Goal: Task Accomplishment & Management: Complete application form

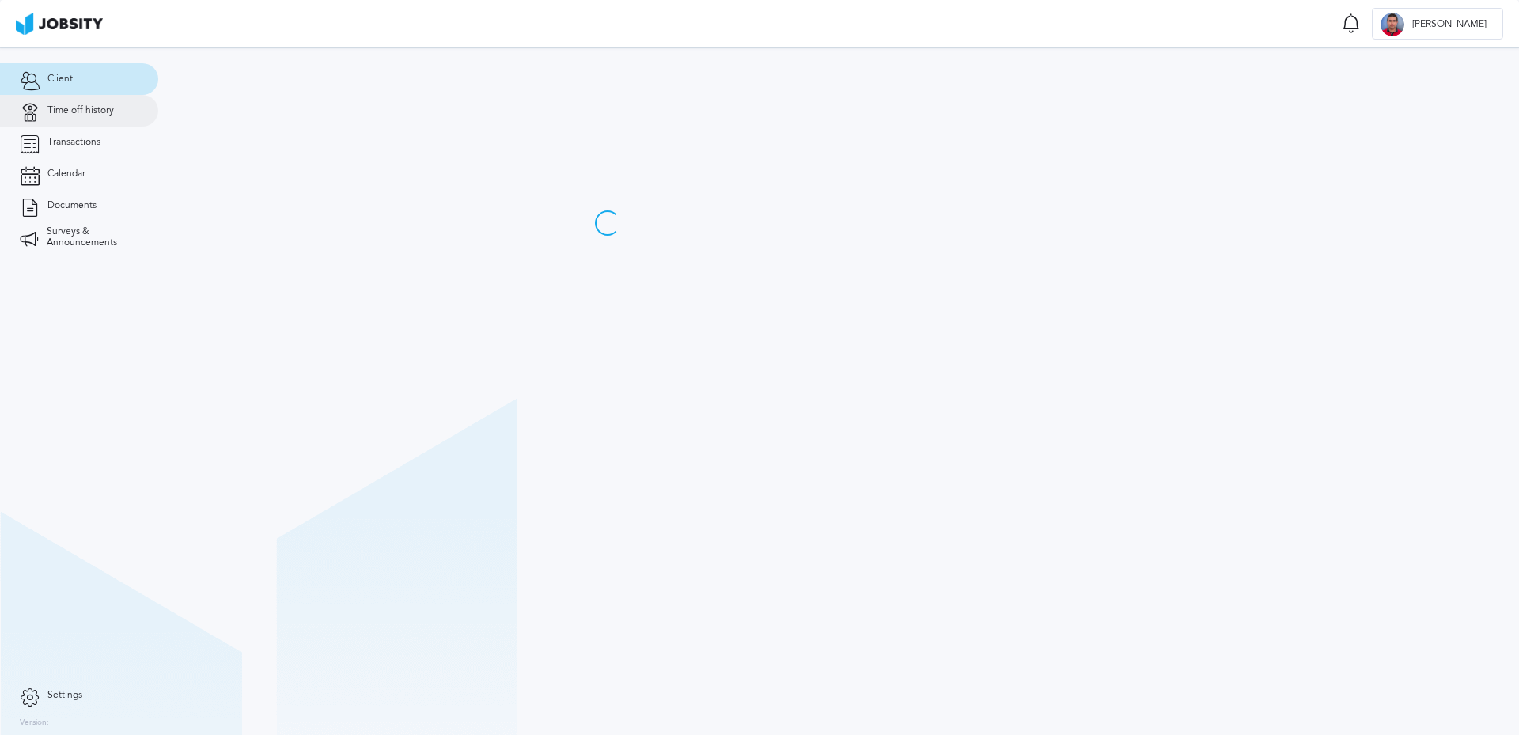
click at [100, 114] on span "Time off history" at bounding box center [80, 110] width 66 height 11
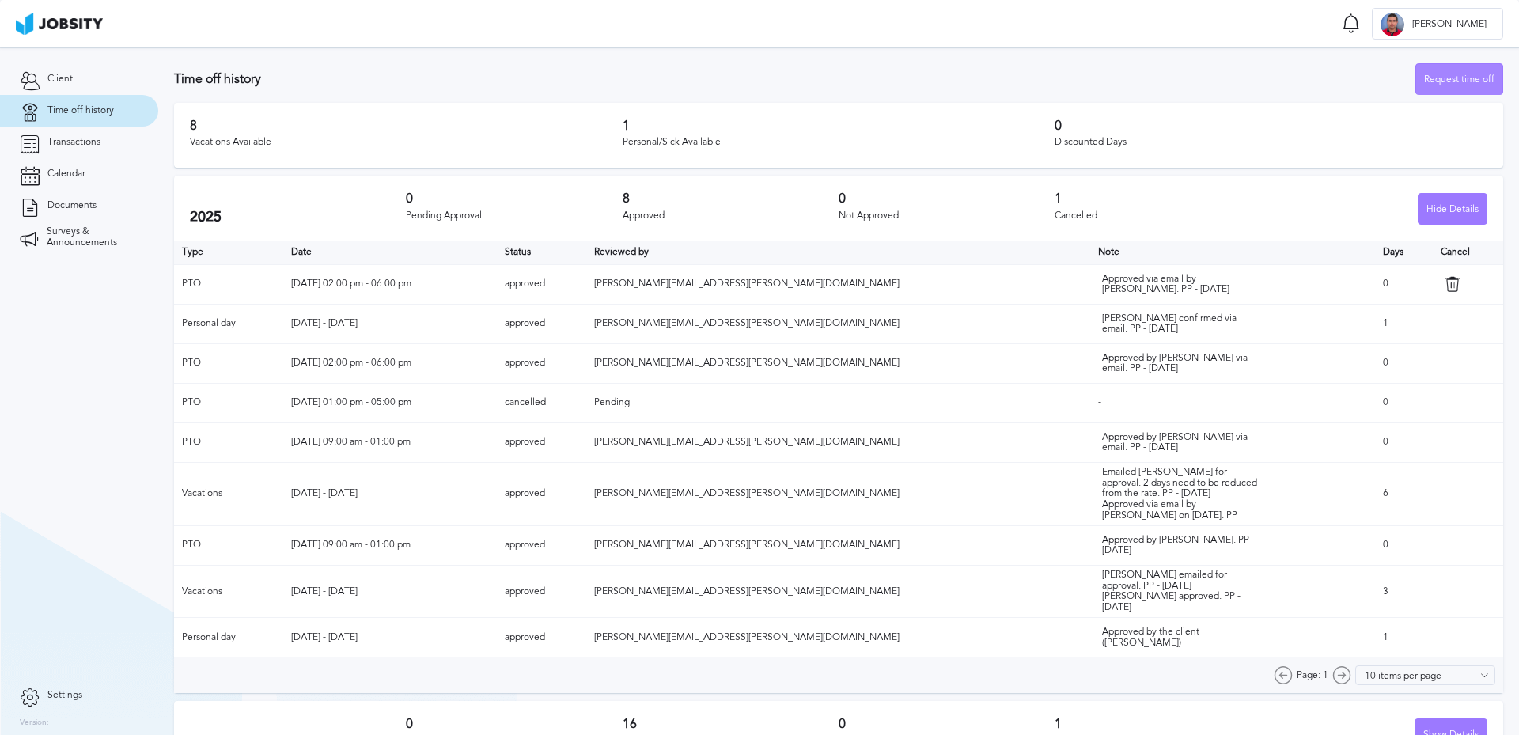
click at [1426, 78] on div "Request time off" at bounding box center [1459, 80] width 86 height 32
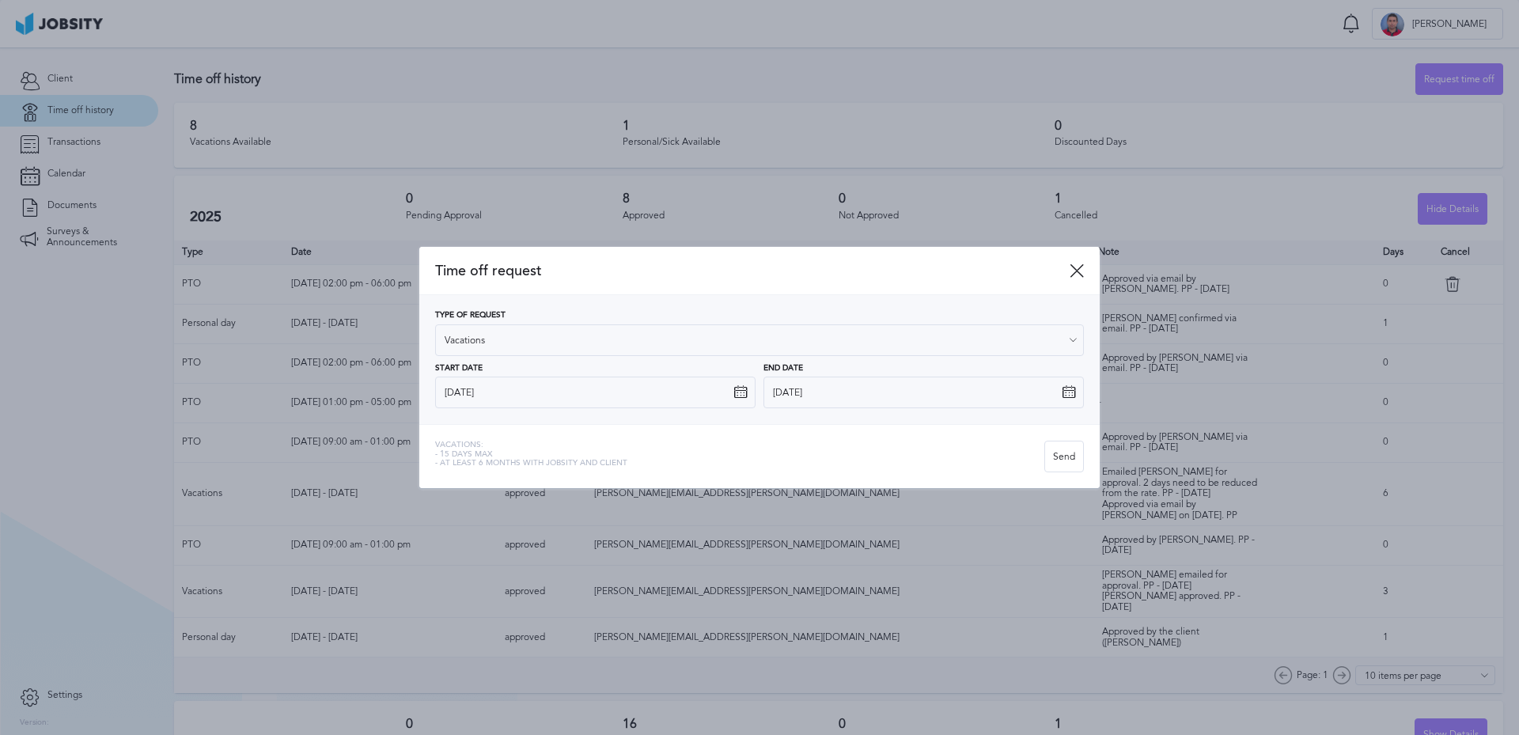
click at [740, 392] on icon at bounding box center [740, 392] width 14 height 14
click at [737, 395] on icon at bounding box center [740, 392] width 14 height 14
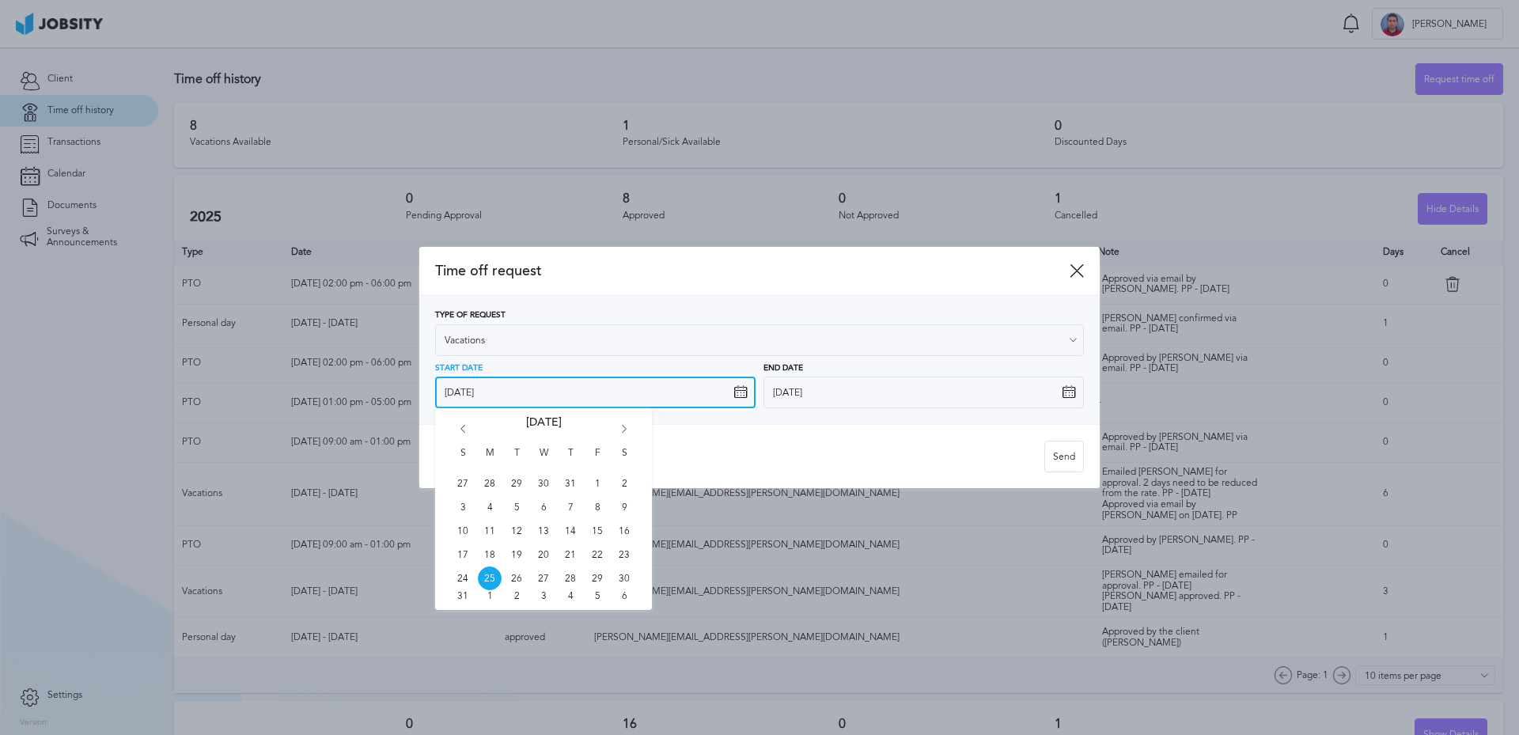
click at [726, 388] on input "[DATE]" at bounding box center [595, 393] width 320 height 32
click at [623, 429] on icon "Go forward 1 month" at bounding box center [624, 432] width 14 height 14
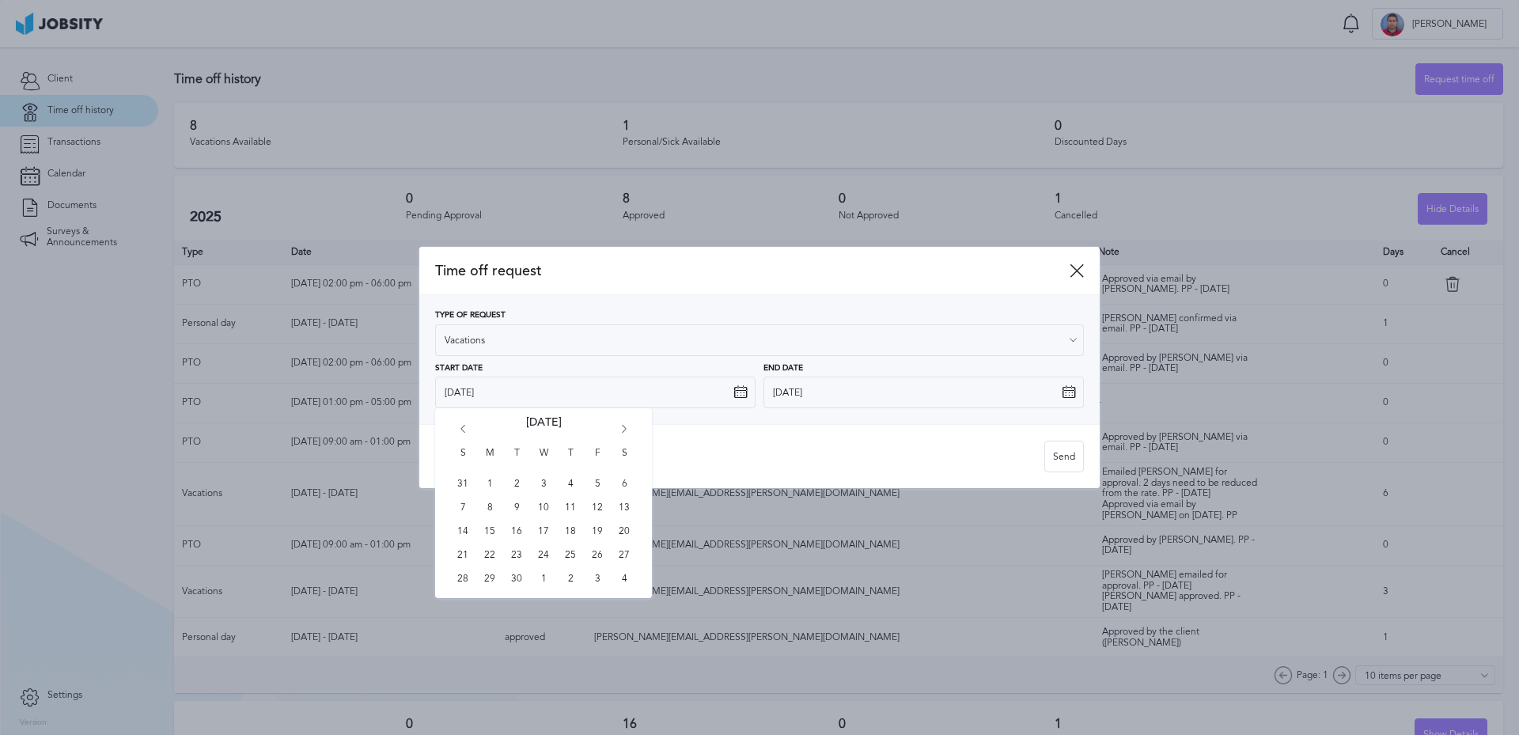
click at [623, 429] on icon "Go forward 1 month" at bounding box center [624, 432] width 14 height 14
click at [622, 430] on icon "Go forward 1 month" at bounding box center [624, 432] width 14 height 14
click at [547, 530] on span "14" at bounding box center [544, 531] width 24 height 24
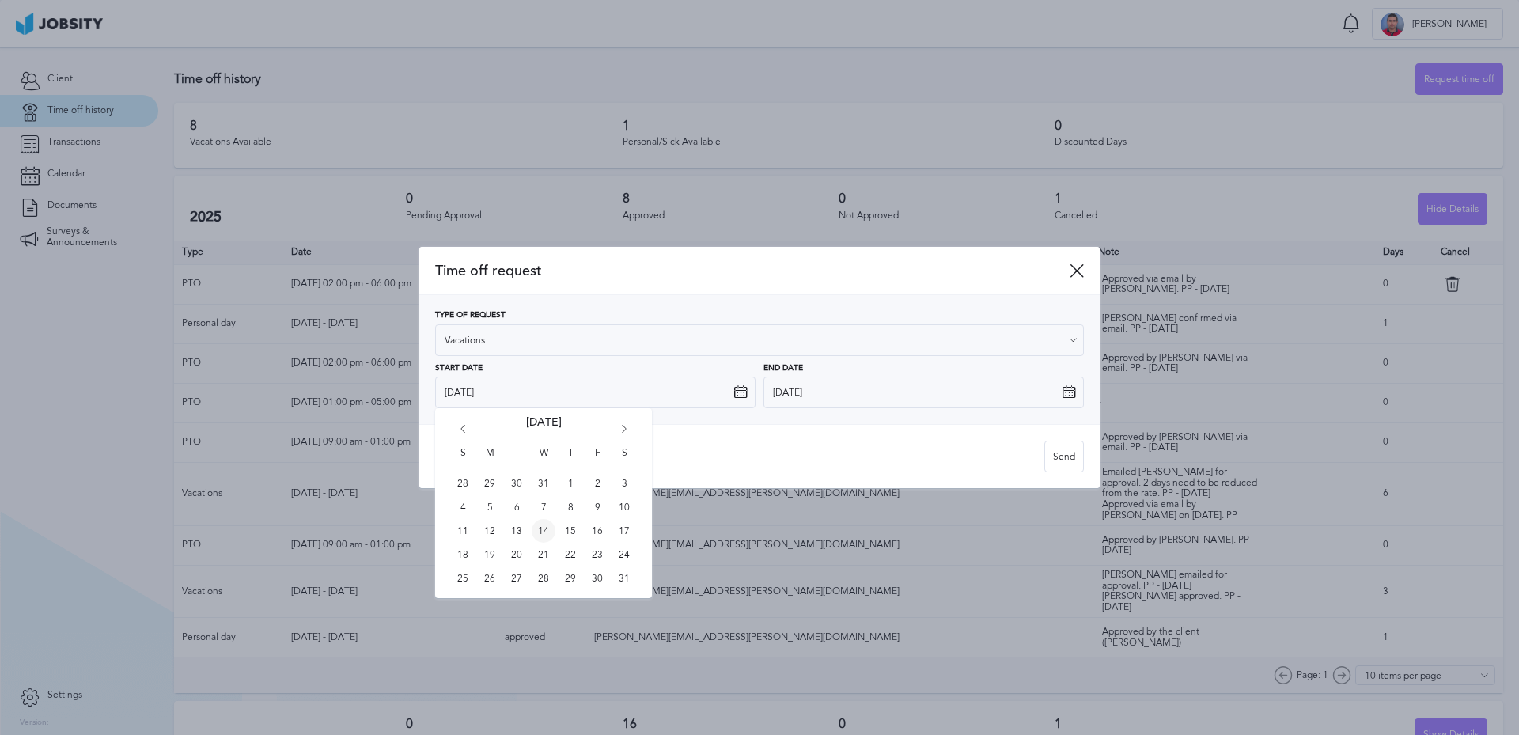
type input "[DATE]"
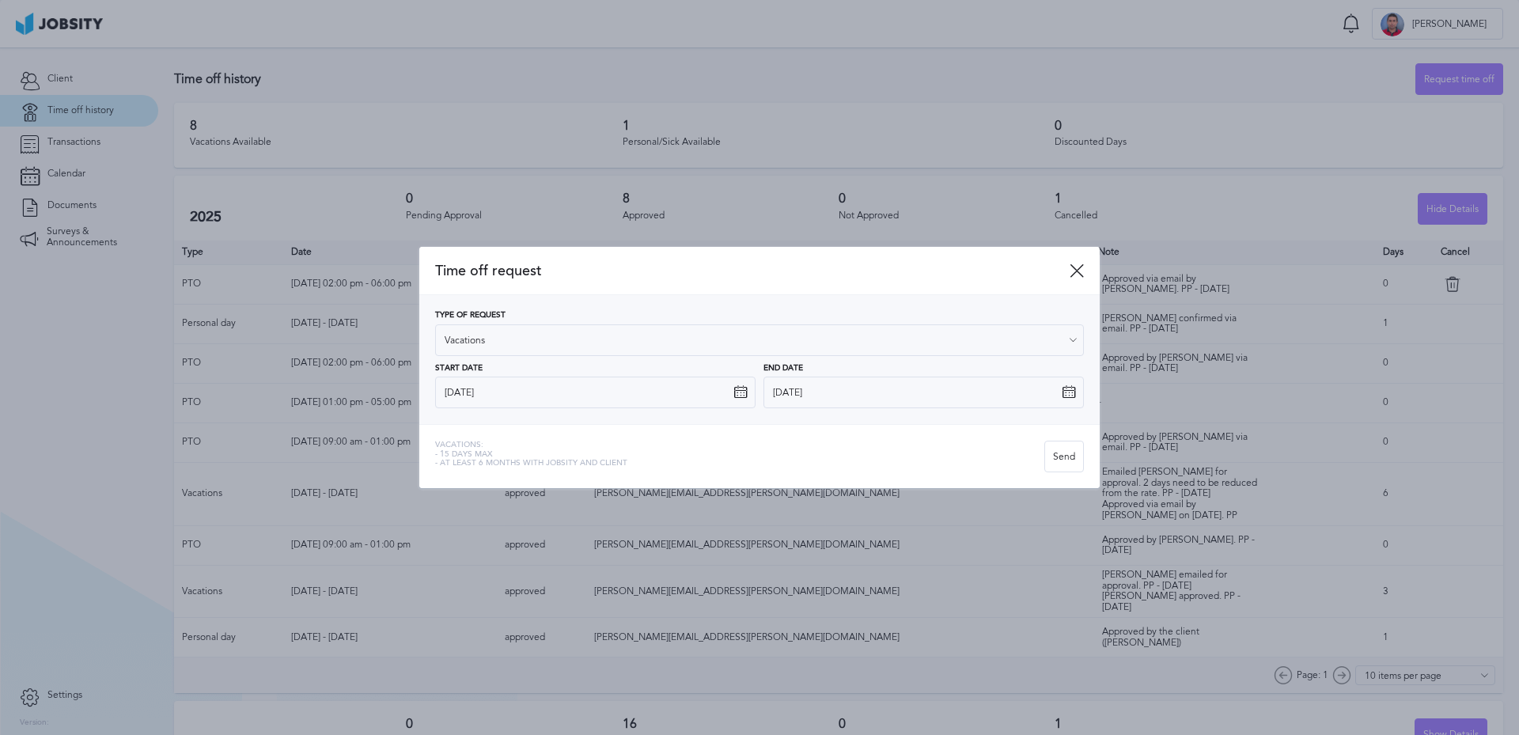
click at [1065, 392] on icon at bounding box center [1068, 392] width 14 height 14
click at [976, 389] on input "[DATE]" at bounding box center [923, 393] width 320 height 32
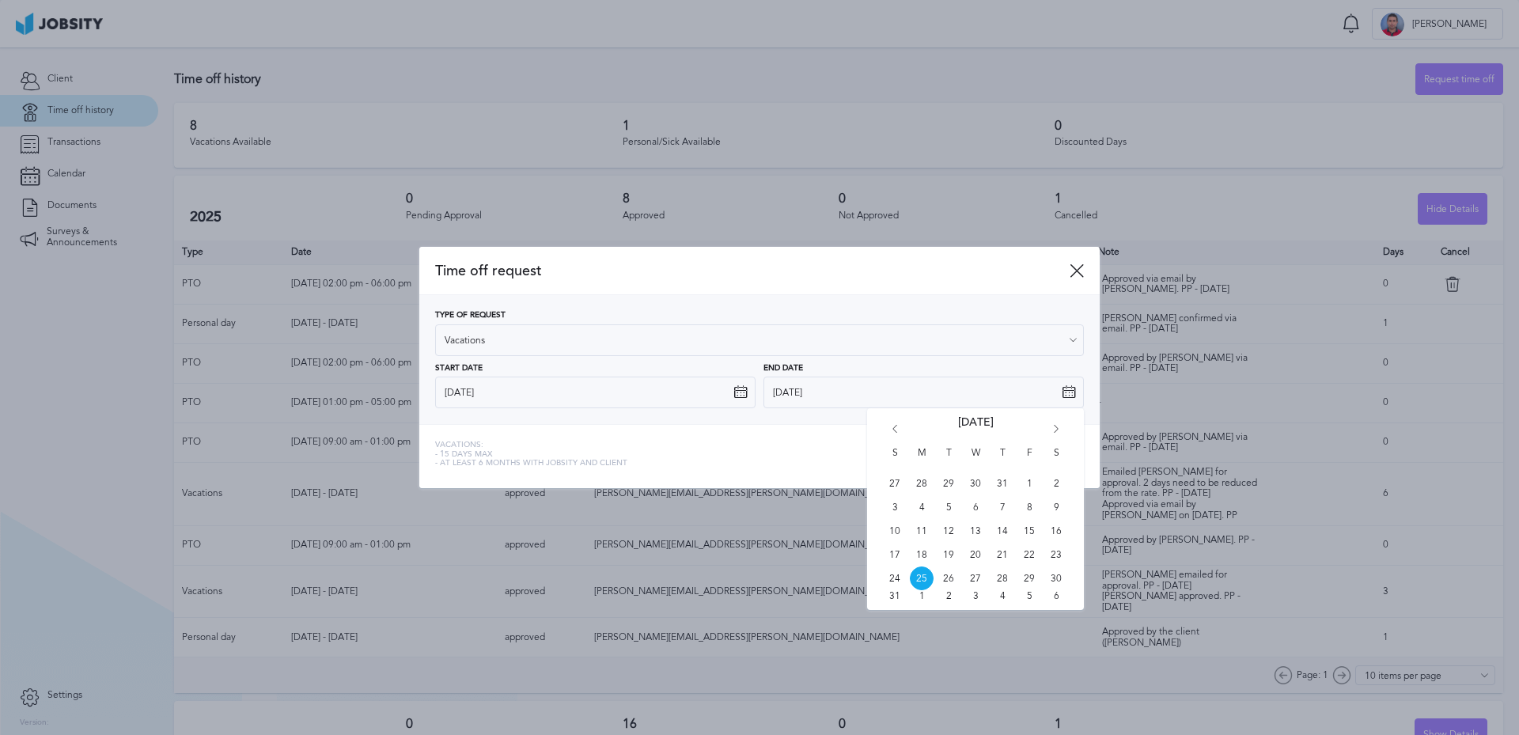
click at [1057, 429] on icon "Go forward 1 month" at bounding box center [1056, 432] width 14 height 14
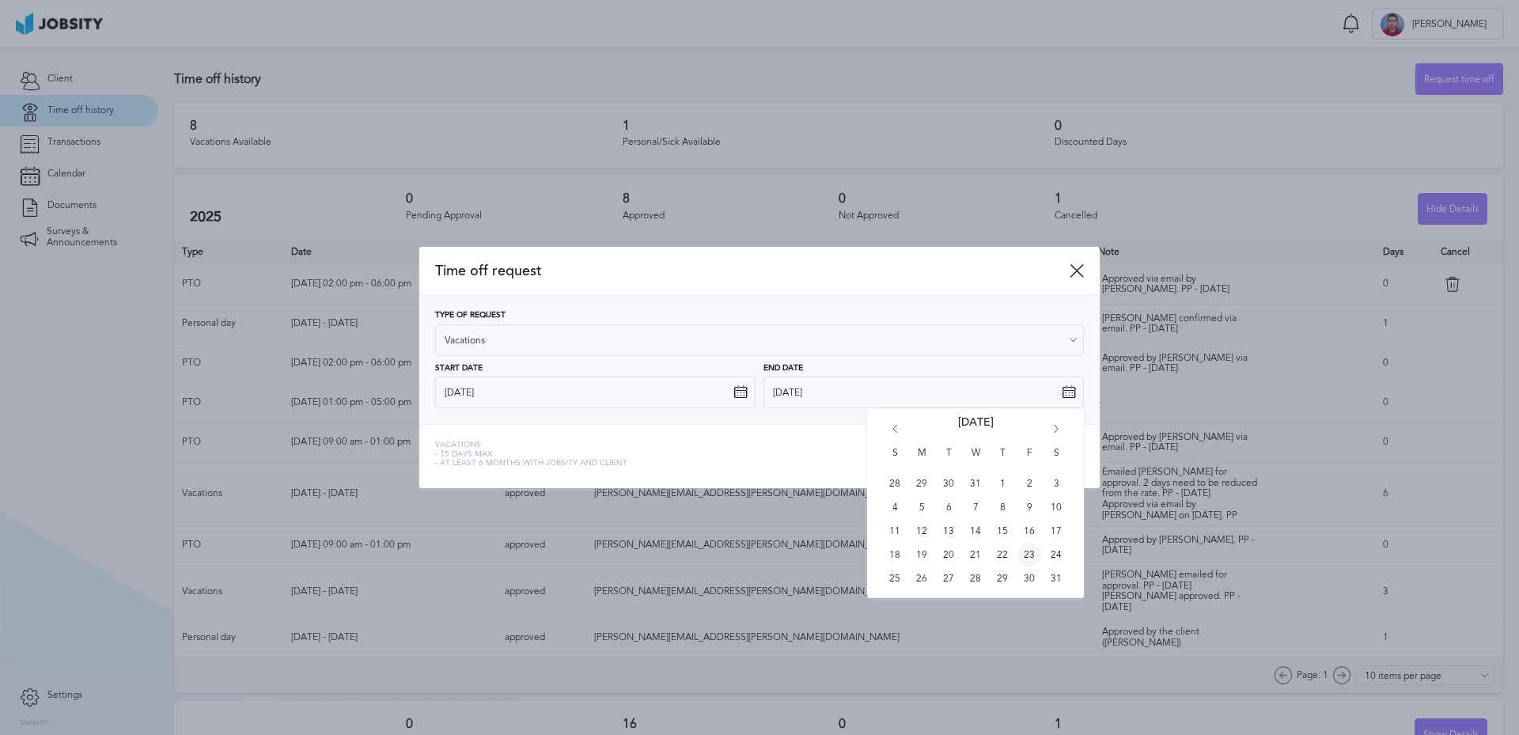
click at [1031, 554] on span "23" at bounding box center [1029, 555] width 24 height 24
type input "[DATE]"
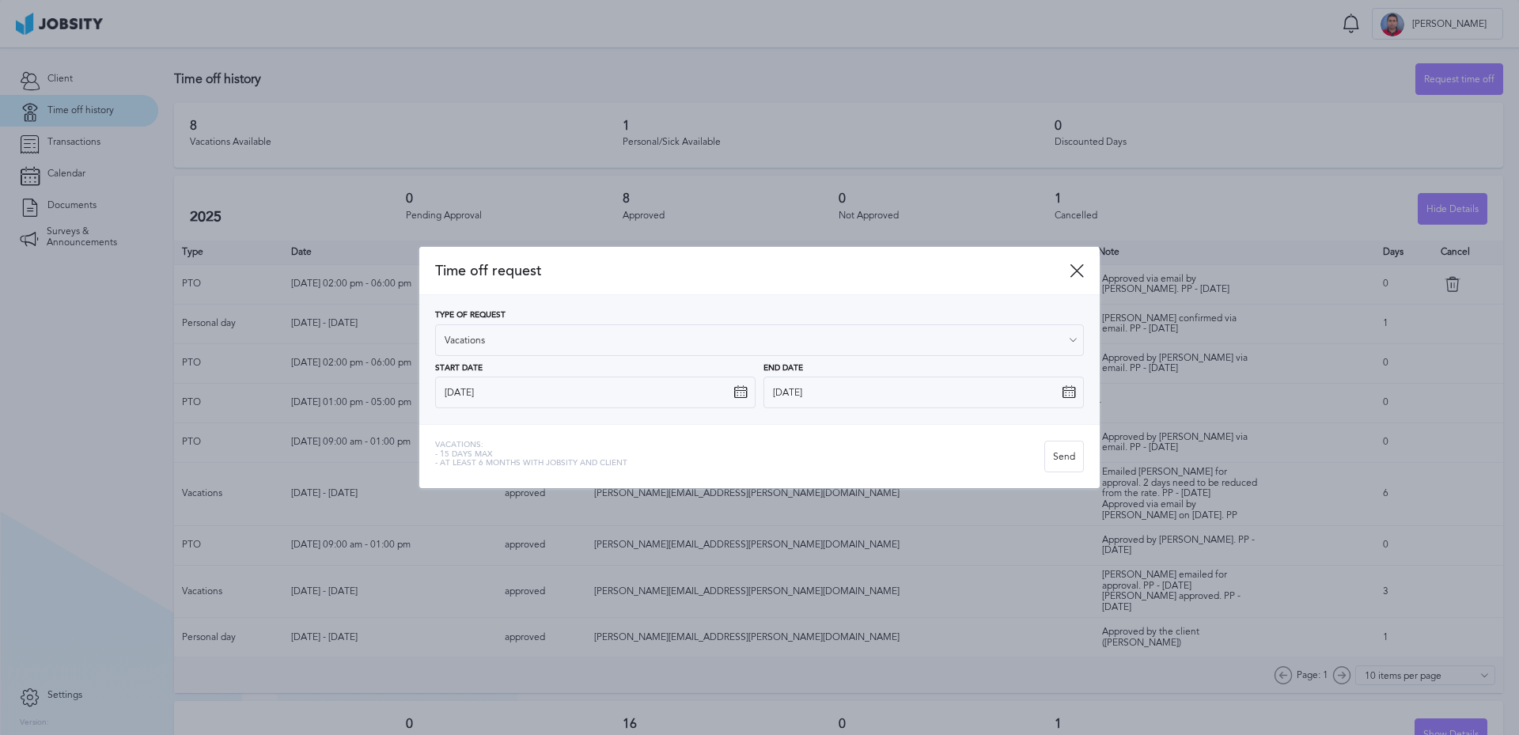
click at [868, 446] on div "Vacations: - 15 days max - At least 6 months with jobsity and client" at bounding box center [739, 457] width 609 height 32
click at [1068, 457] on div "Send" at bounding box center [1064, 457] width 38 height 32
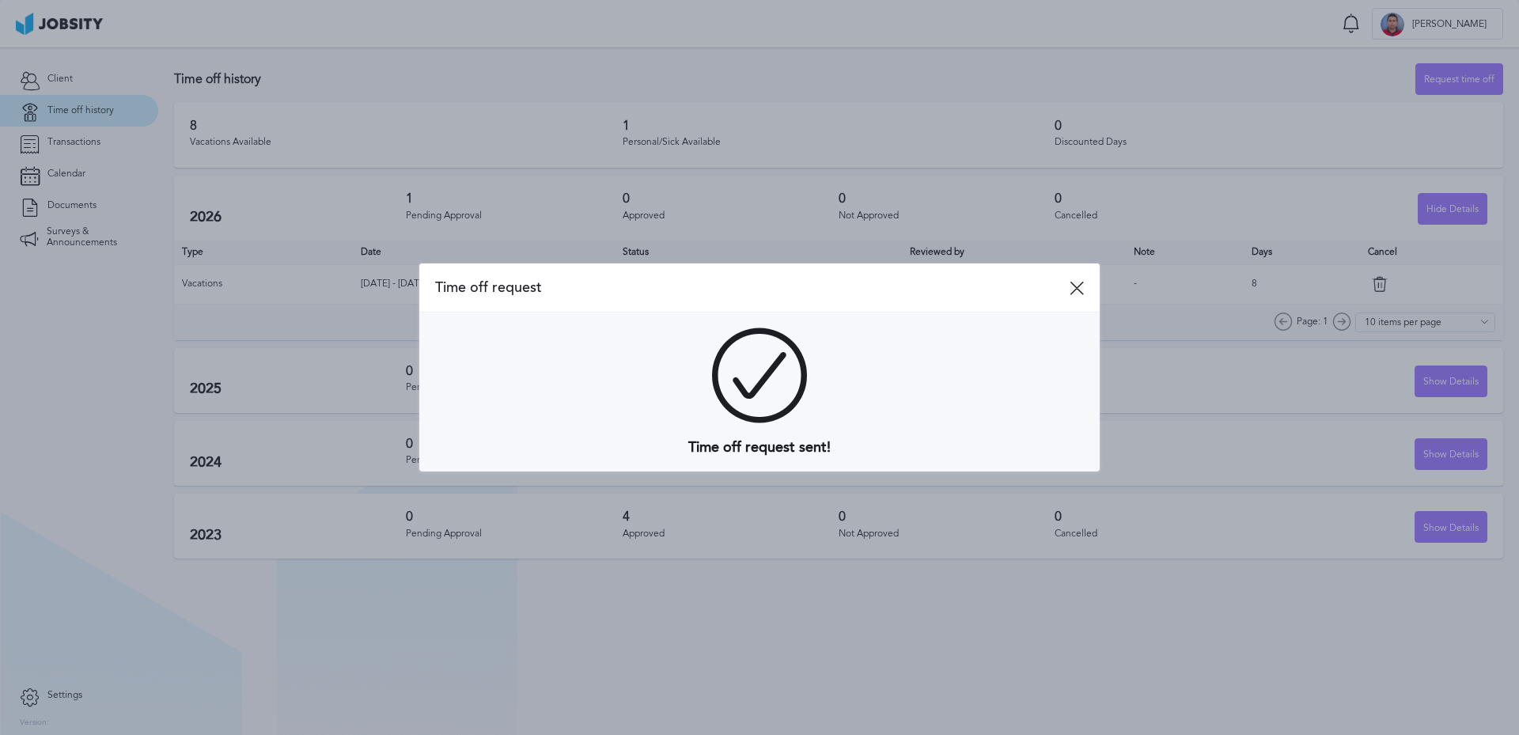
click at [1072, 288] on icon at bounding box center [1076, 288] width 14 height 14
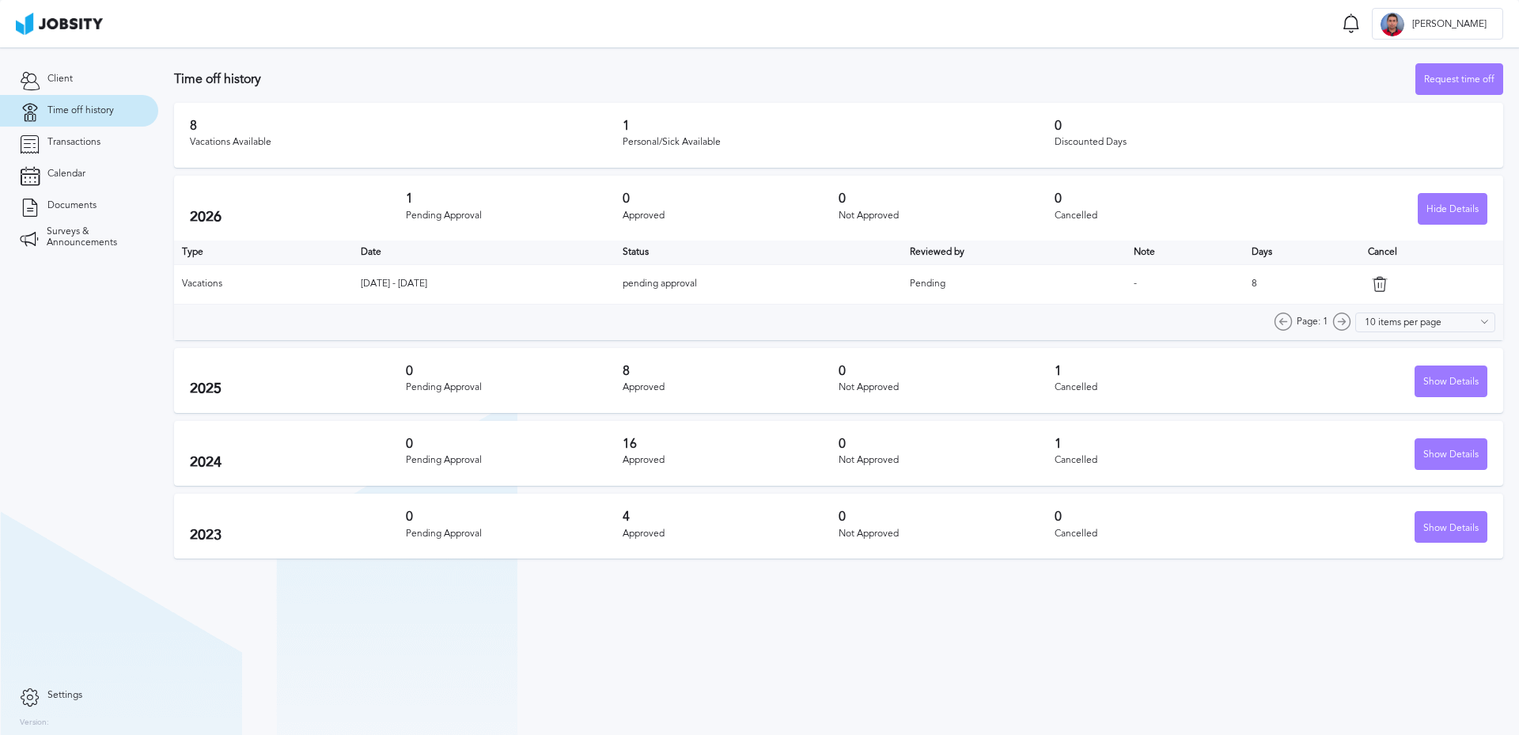
click at [889, 528] on div "Not Approved" at bounding box center [946, 533] width 216 height 11
